Goal: Task Accomplishment & Management: Use online tool/utility

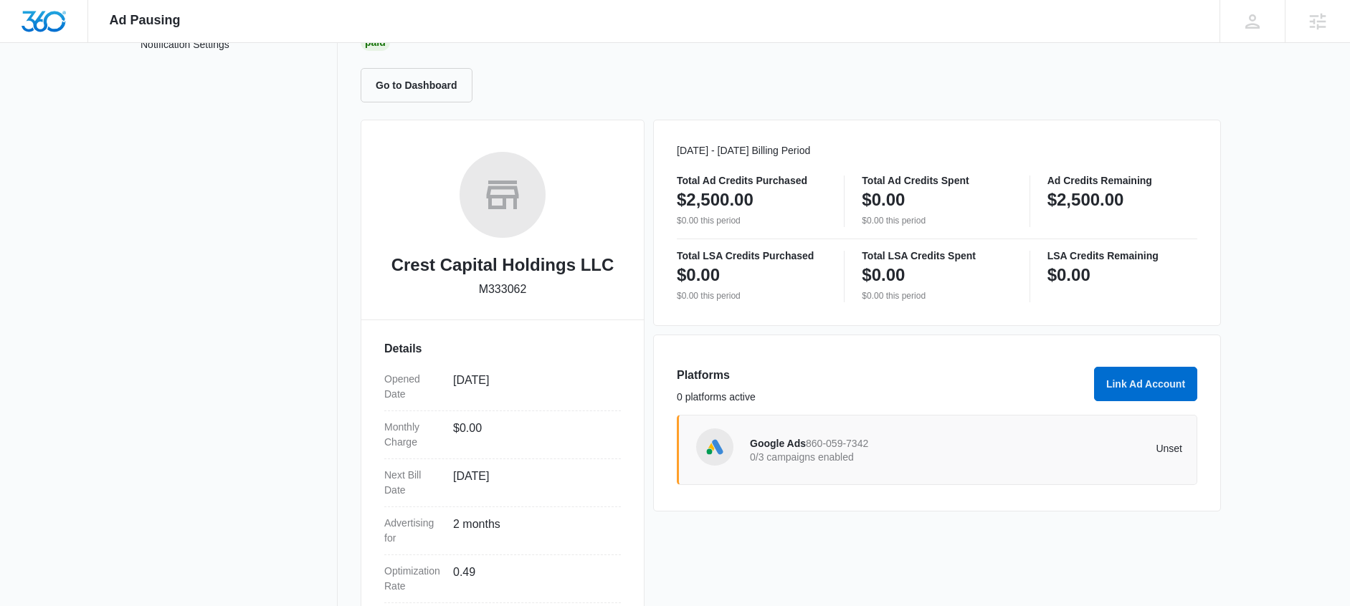
scroll to position [123, 0]
click at [827, 452] on p "0/3 campaigns enabled" at bounding box center [858, 457] width 216 height 10
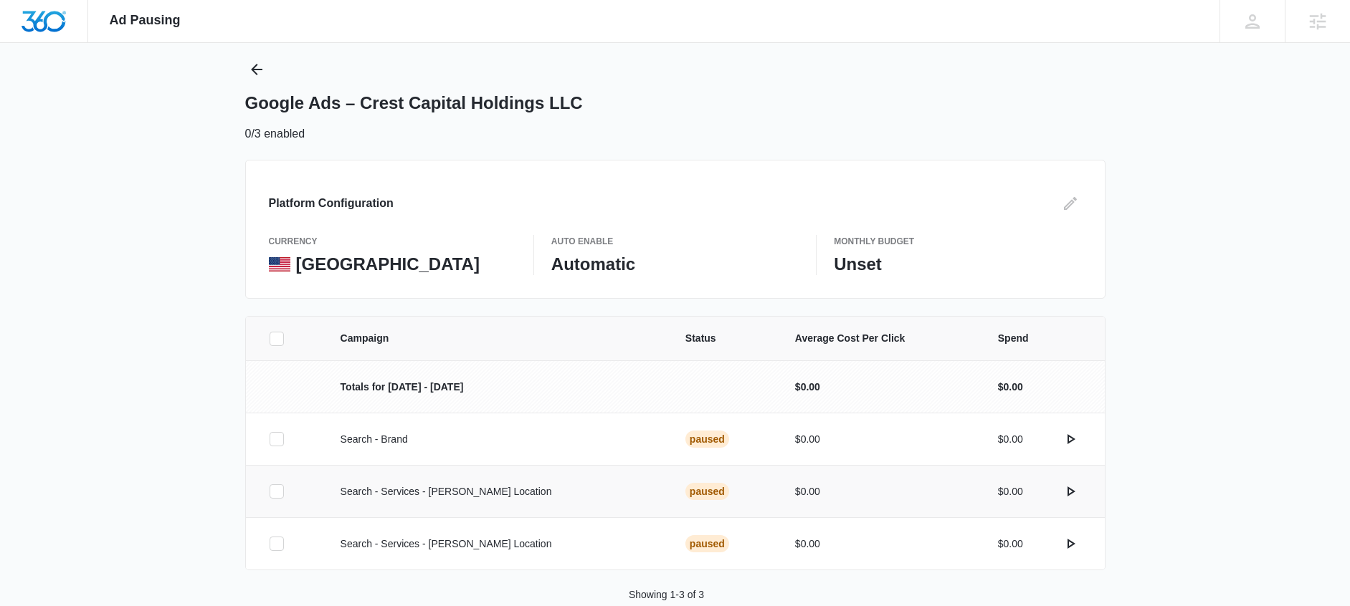
scroll to position [62, 0]
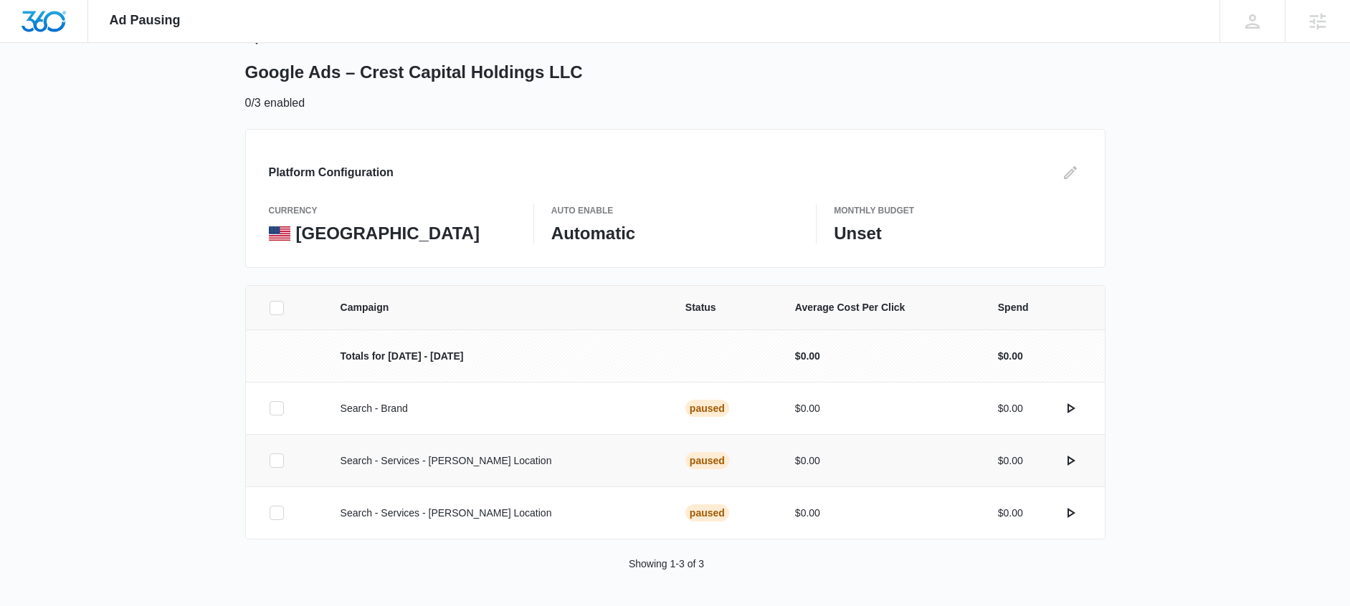
click at [270, 460] on icon at bounding box center [276, 460] width 13 height 13
click at [269, 461] on input "checkbox" at bounding box center [269, 461] width 1 height 1
click at [275, 510] on icon at bounding box center [276, 513] width 13 height 13
click at [270, 513] on input "checkbox" at bounding box center [269, 513] width 1 height 1
click at [1242, 589] on button "Activate Campaigns" at bounding box center [1269, 585] width 126 height 34
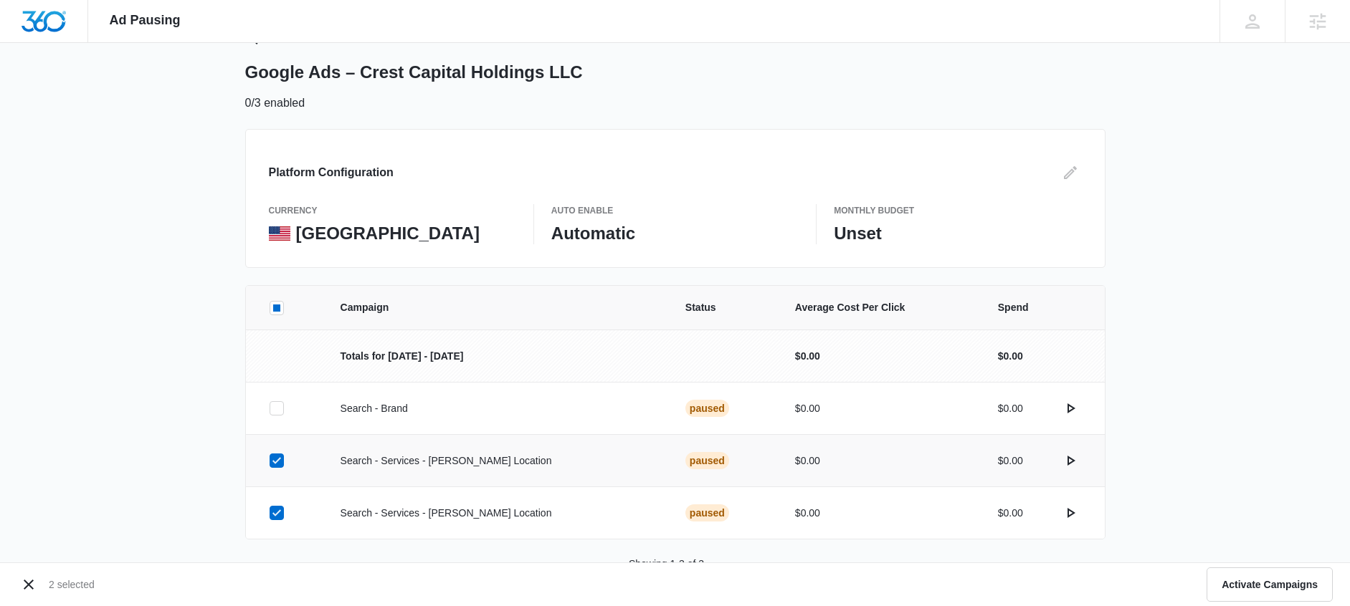
scroll to position [0, 0]
